Goal: Task Accomplishment & Management: Manage account settings

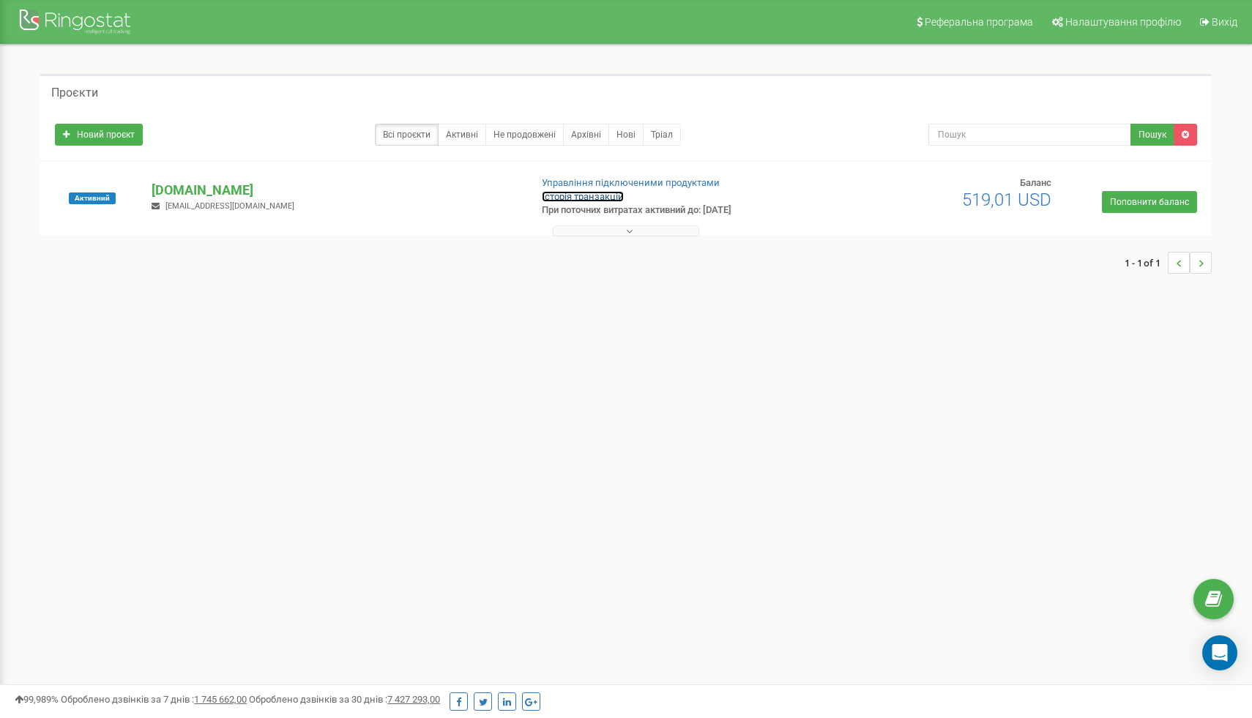
click at [609, 195] on link "Історія транзакцій" at bounding box center [583, 196] width 82 height 11
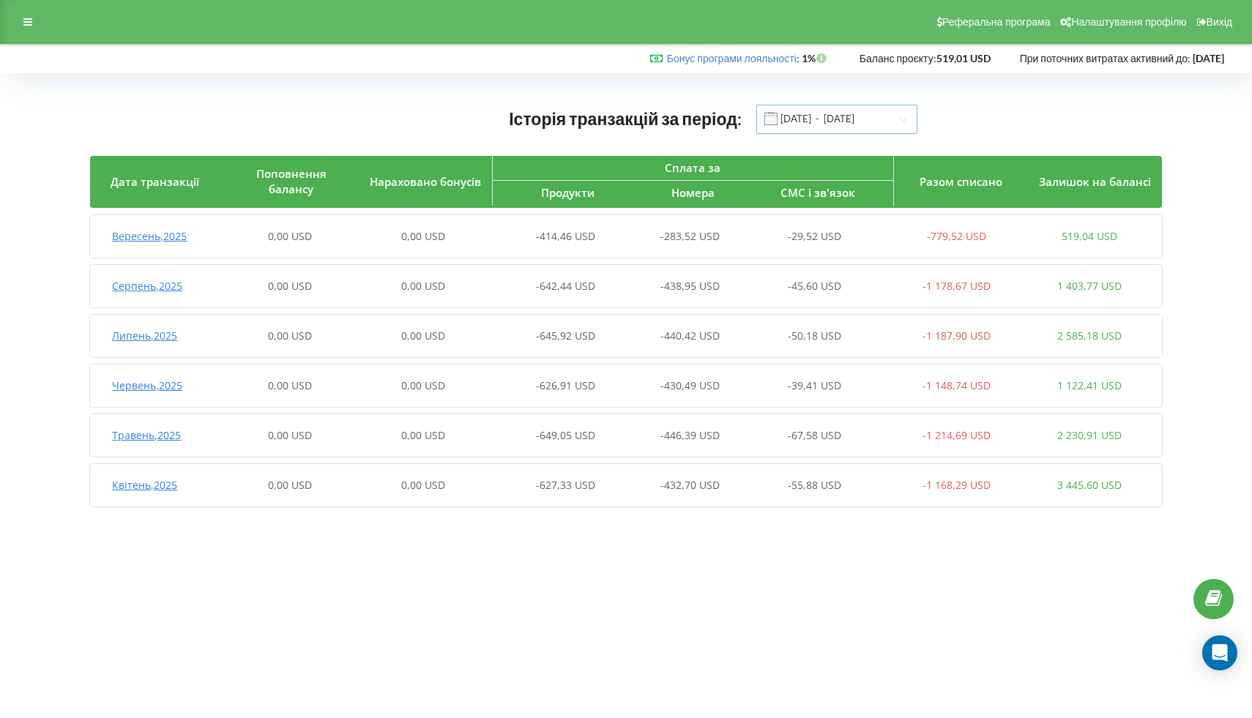
click at [816, 108] on input "01.04.2025 - 23.09.2025" at bounding box center [836, 119] width 161 height 29
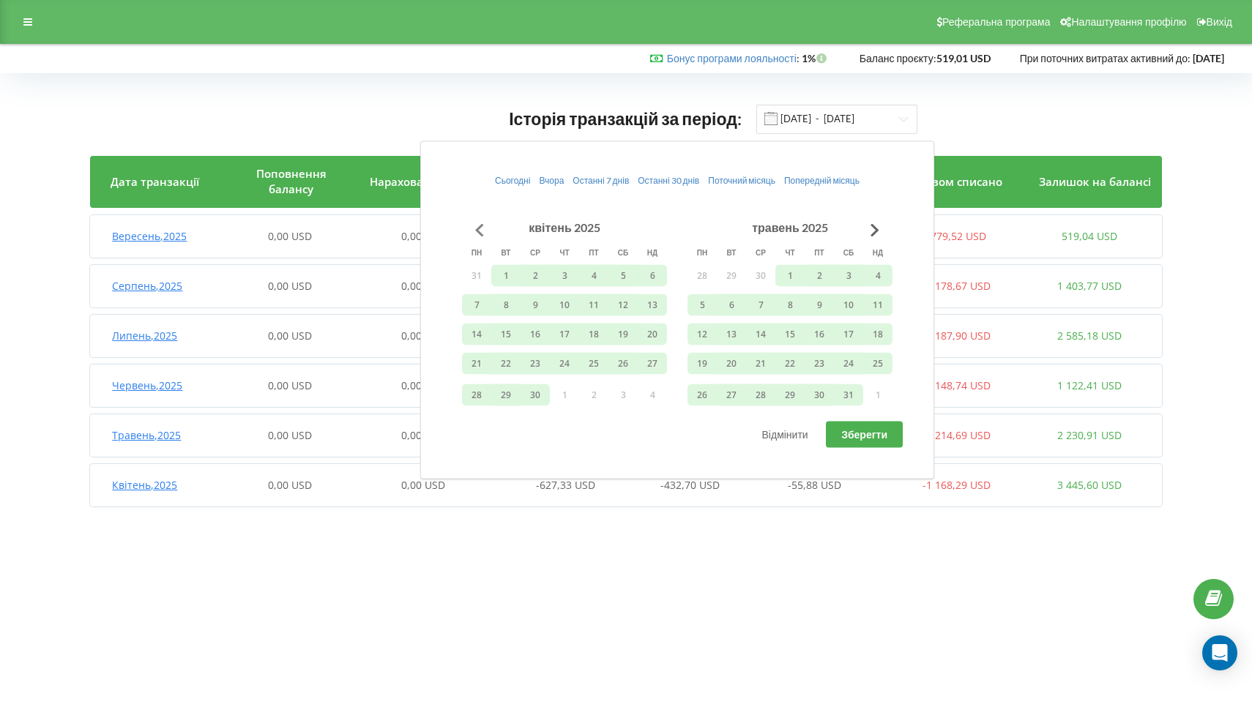
click at [472, 224] on button "Go to previous month" at bounding box center [479, 229] width 29 height 29
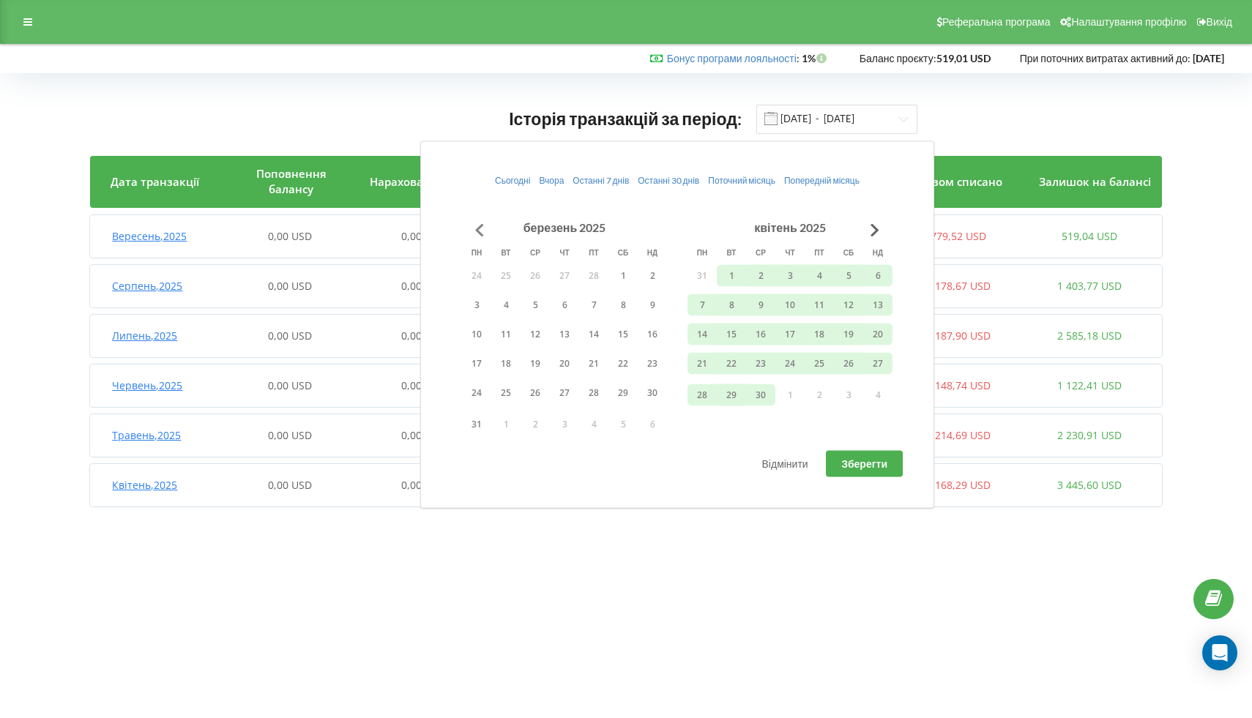
click at [478, 228] on button "Go to previous month" at bounding box center [479, 229] width 29 height 29
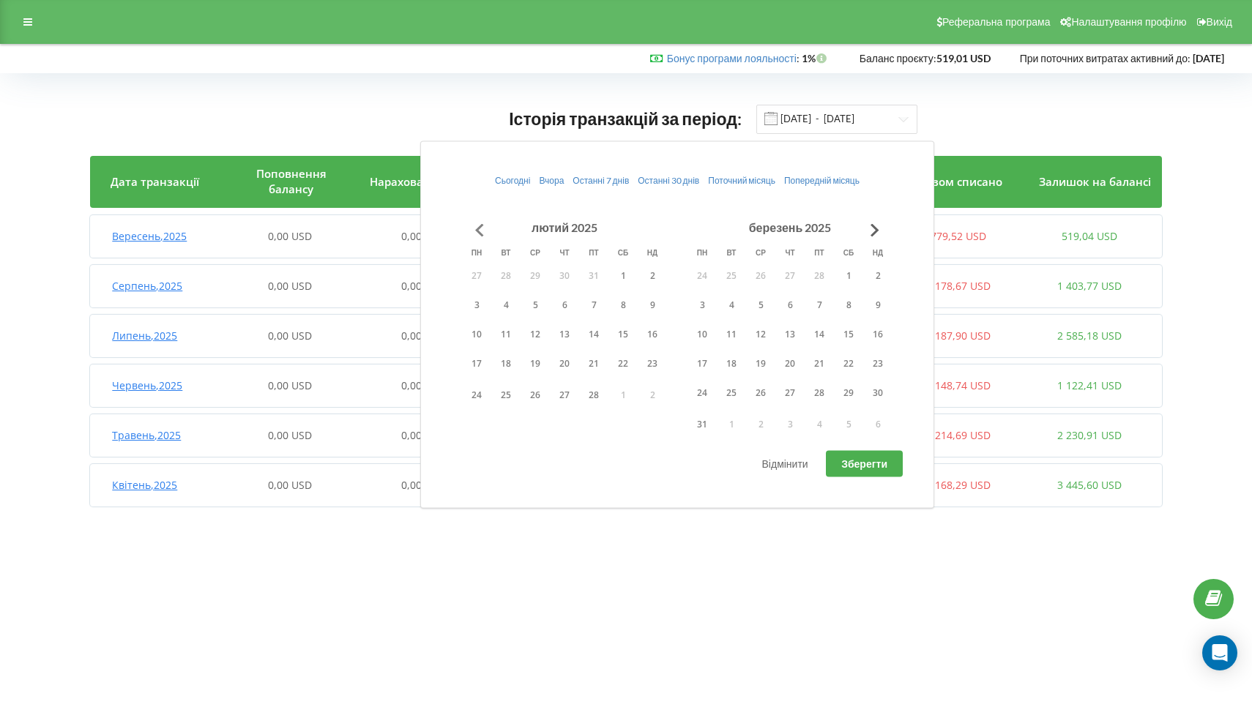
click at [478, 228] on button "Go to previous month" at bounding box center [479, 229] width 29 height 29
click at [478, 229] on button "Go to previous month" at bounding box center [479, 229] width 29 height 29
click at [473, 231] on button "Go to previous month" at bounding box center [479, 229] width 29 height 29
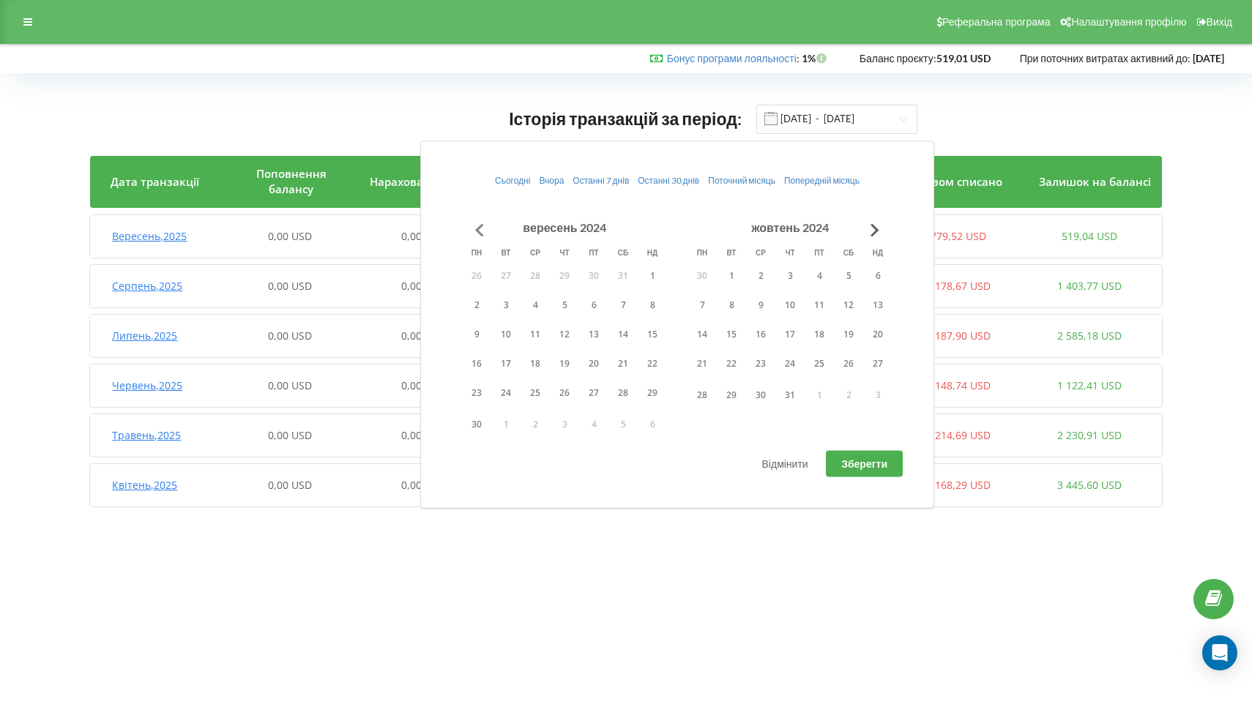
click at [484, 236] on button "Go to previous month" at bounding box center [479, 229] width 29 height 29
click at [560, 271] on button "1" at bounding box center [564, 275] width 29 height 22
click at [699, 425] on button "30" at bounding box center [702, 425] width 29 height 22
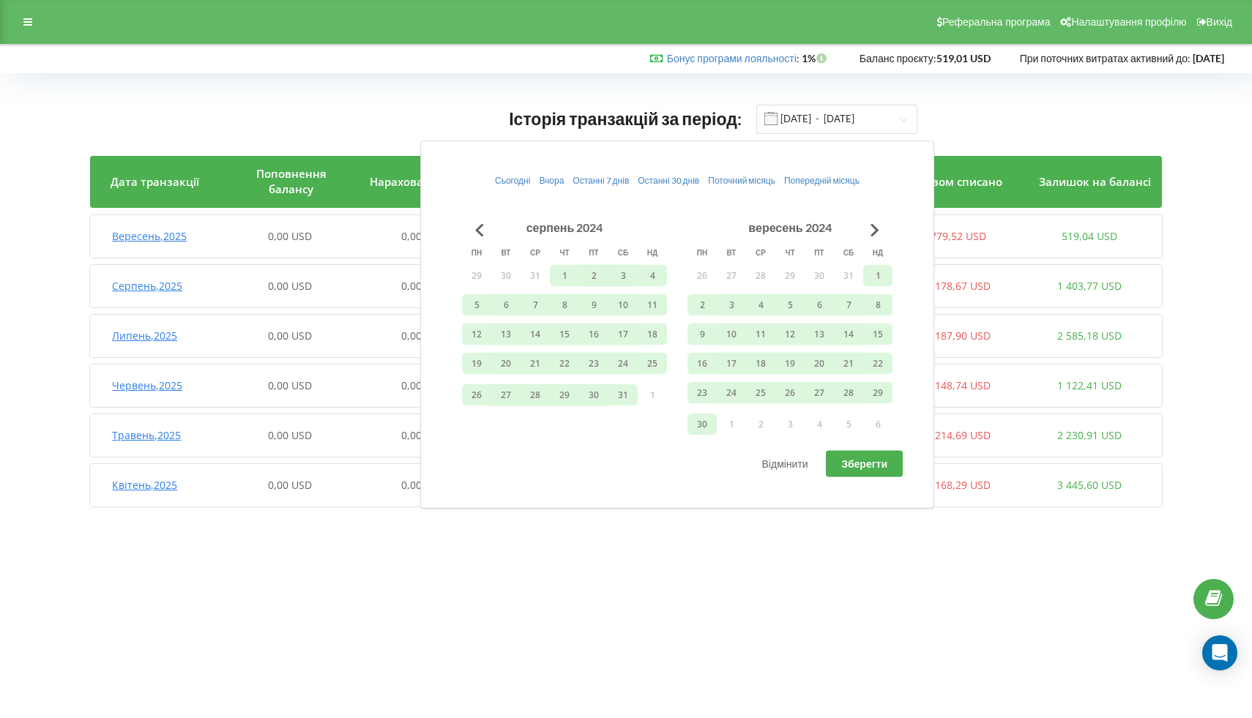
click at [875, 458] on span "Зберегти" at bounding box center [864, 464] width 46 height 12
type input "01.08.2024 - 30.09.2024"
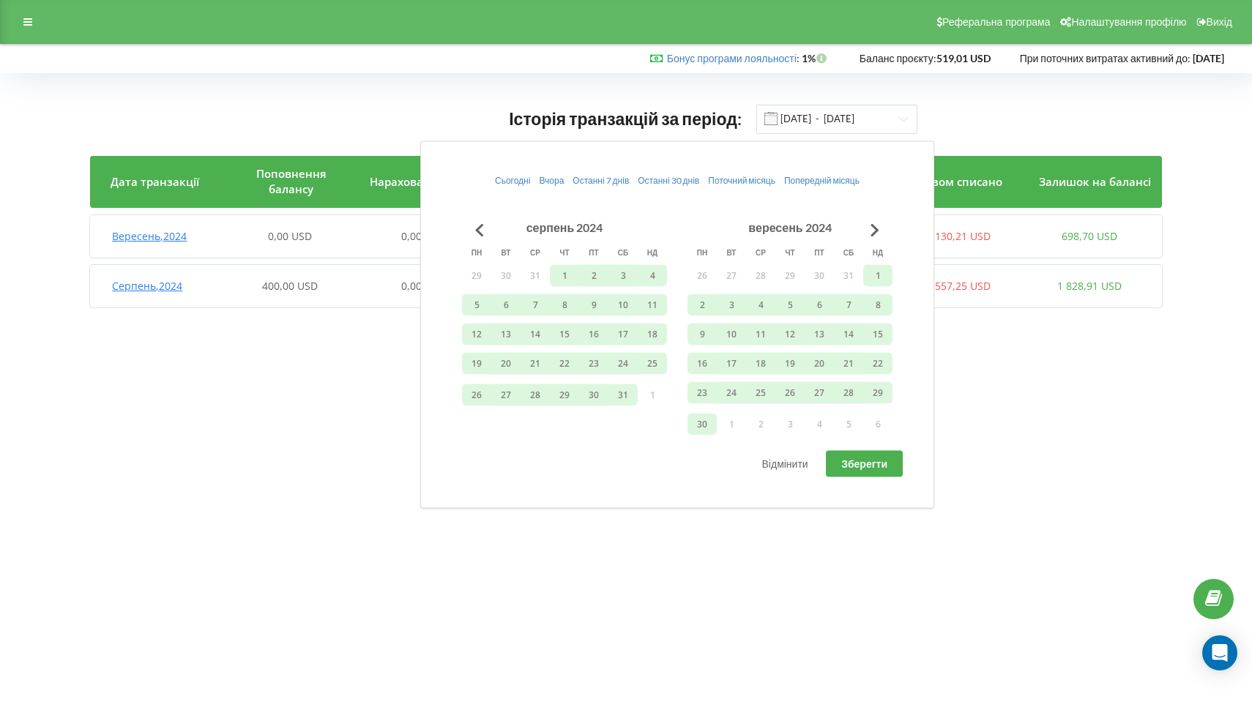
click at [1016, 519] on body "Реферальна програма Налаштування профілю Вихід Бонус програми лояльності : Бону…" at bounding box center [626, 359] width 1252 height 718
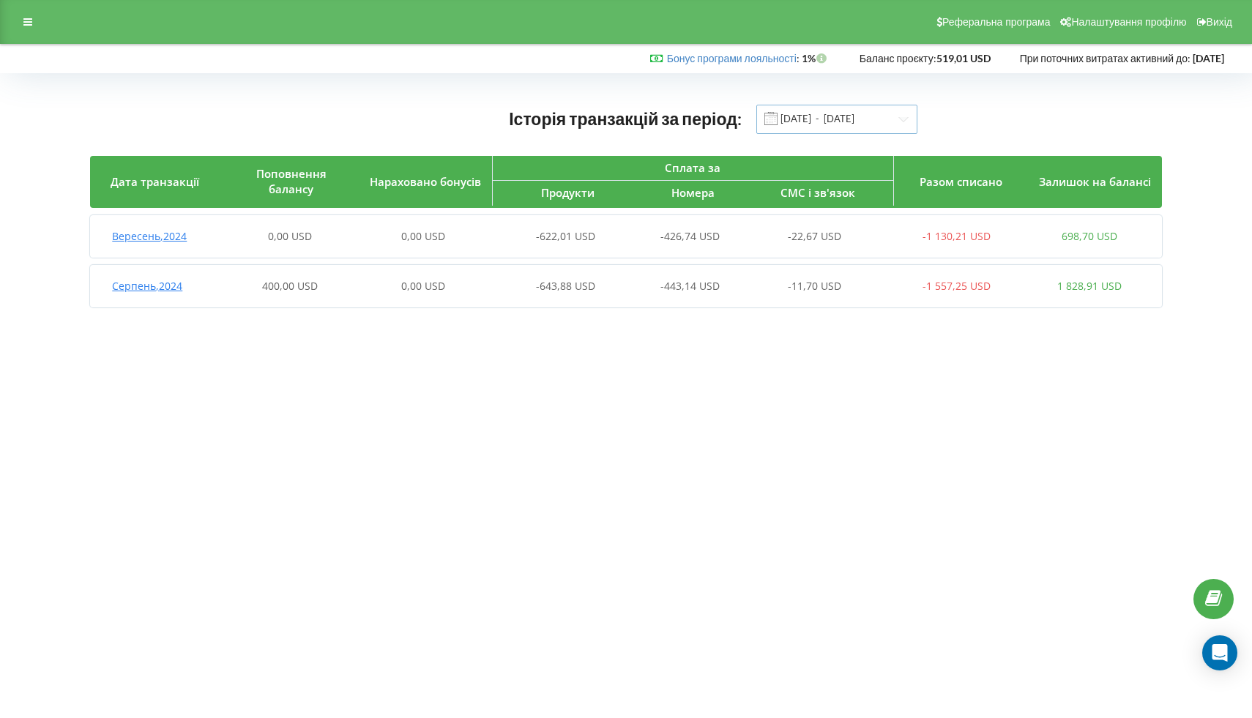
click at [837, 113] on input "01.08.2024 - 30.09.2024" at bounding box center [836, 119] width 161 height 29
